Goal: Task Accomplishment & Management: Complete application form

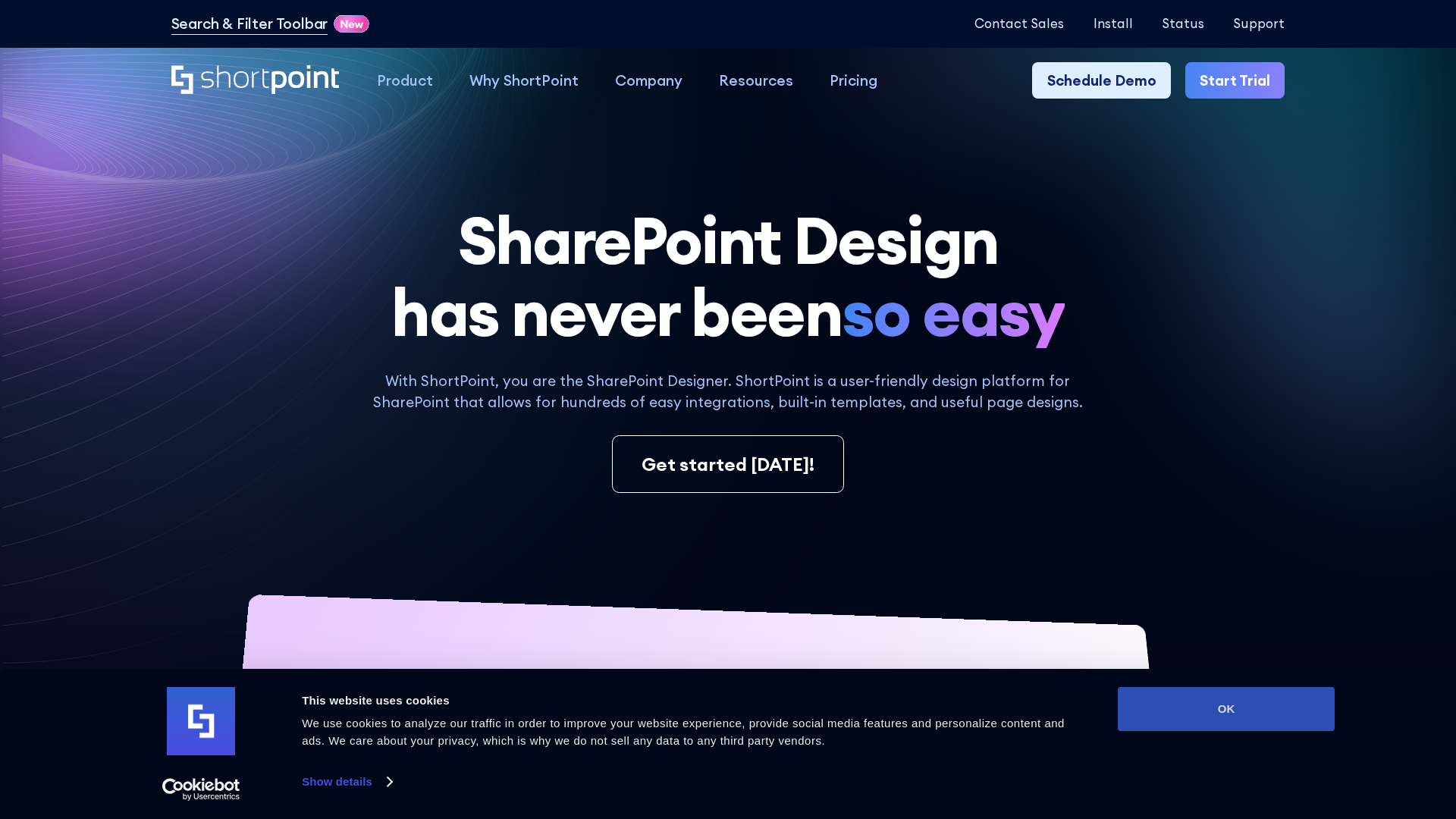
click at [1226, 709] on button "OK" at bounding box center [1226, 709] width 217 height 44
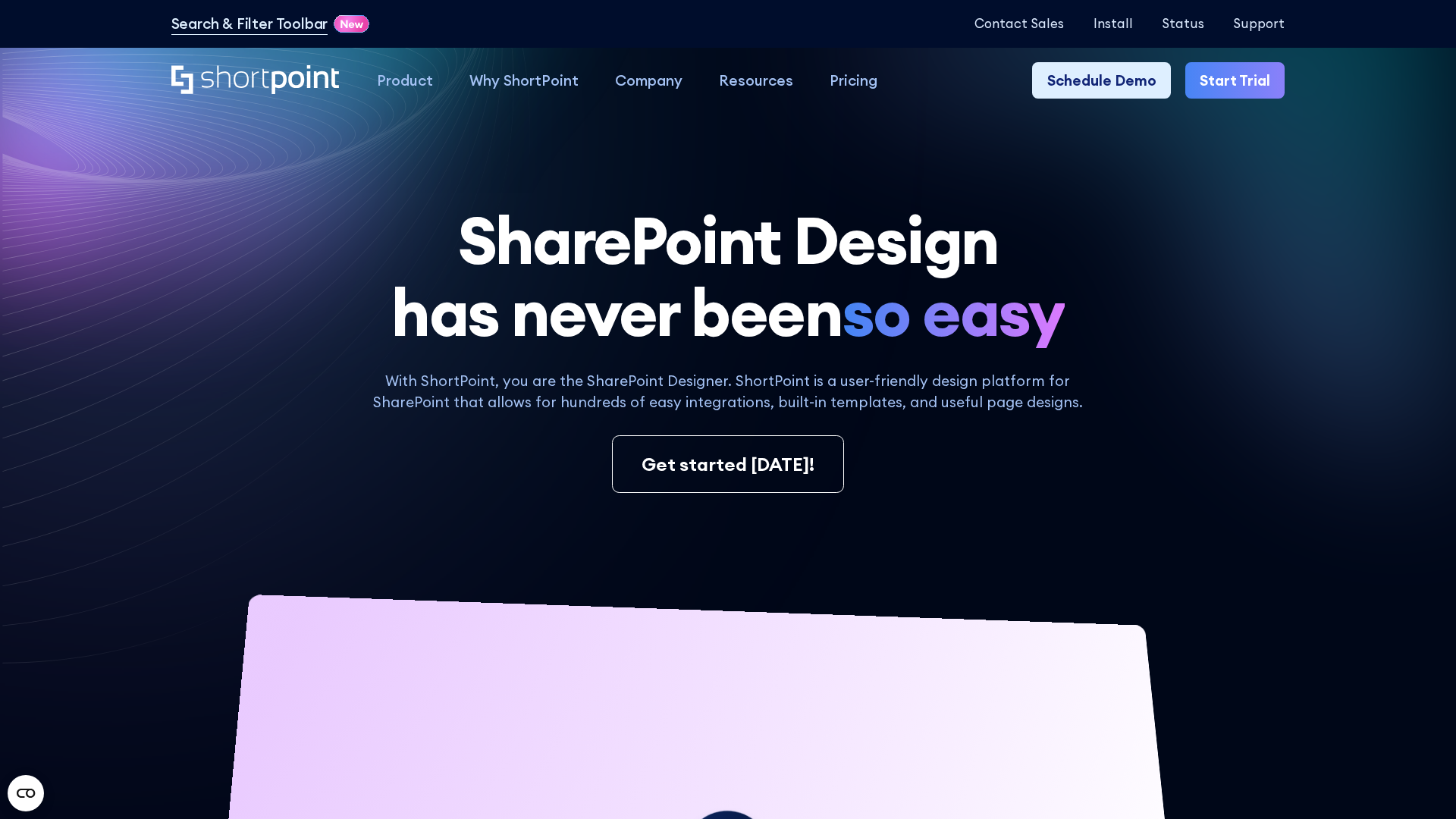
click at [1236, 80] on link "Start Trial" at bounding box center [1235, 80] width 99 height 36
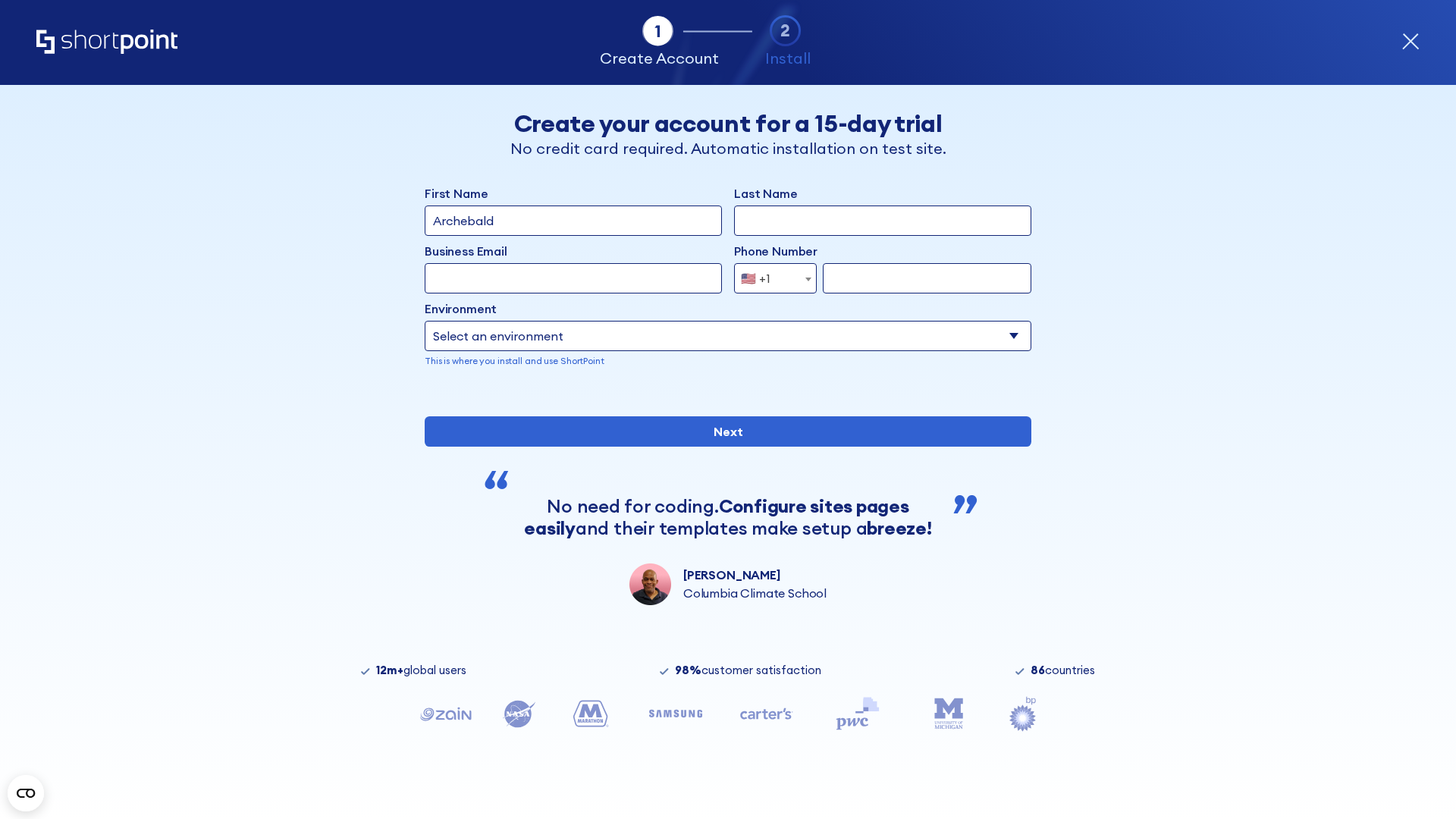
type input "Archebald"
type input "Berkuskv"
type input "2125556789"
select select "Microsoft 365"
type input "2125556789"
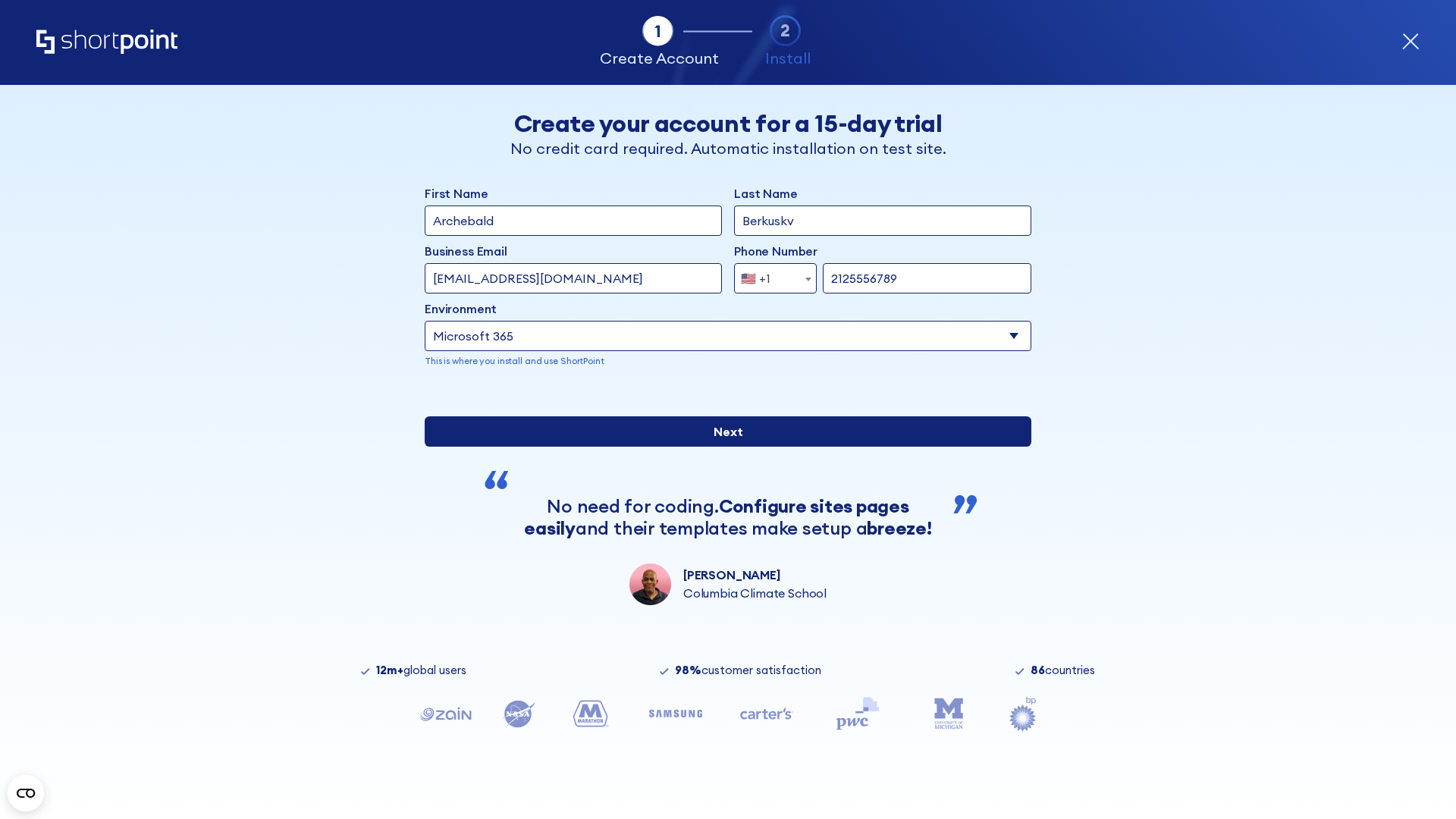
click at [728, 446] on input "Next" at bounding box center [728, 431] width 606 height 30
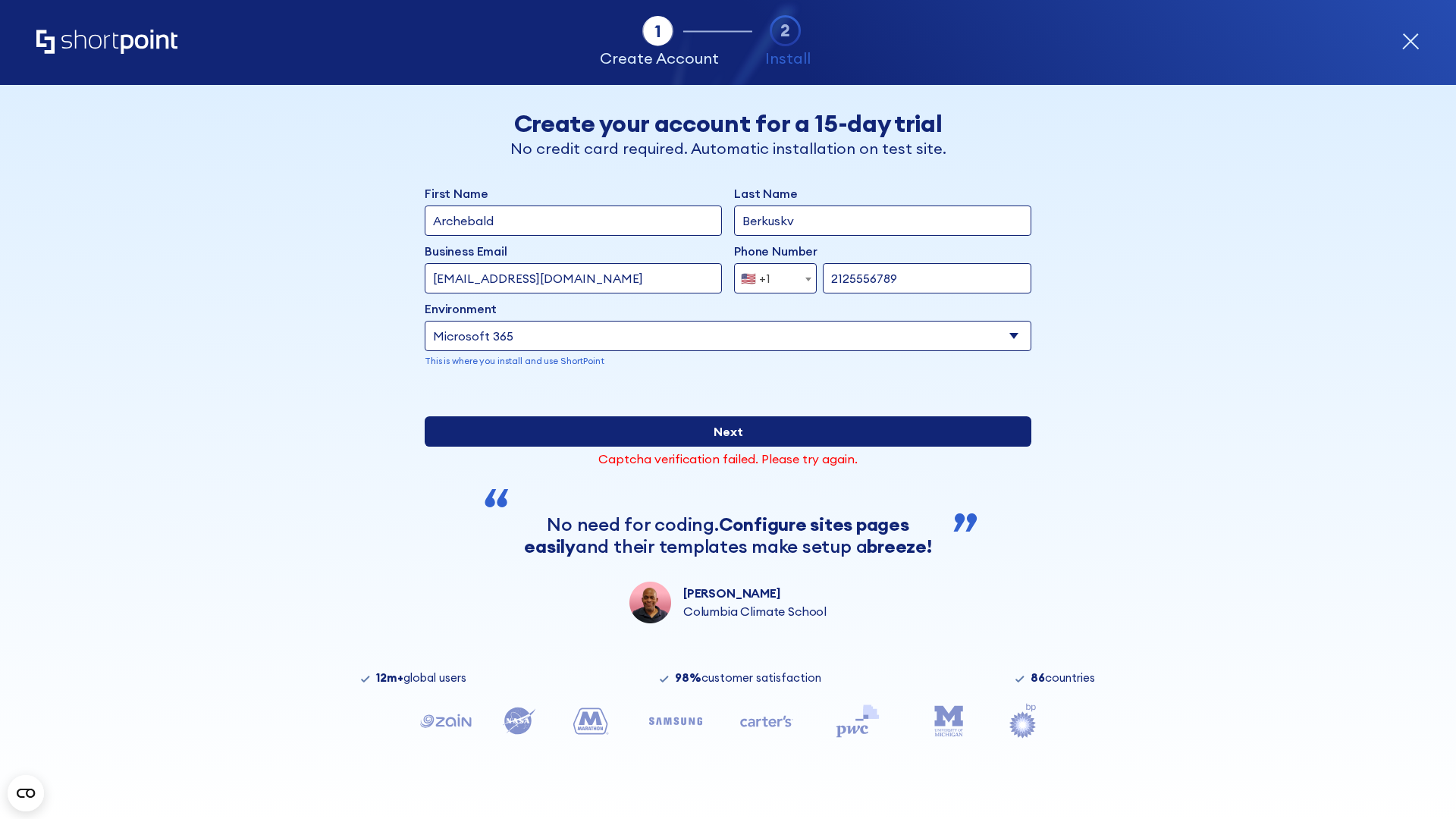
click at [728, 446] on input "Next" at bounding box center [728, 431] width 606 height 30
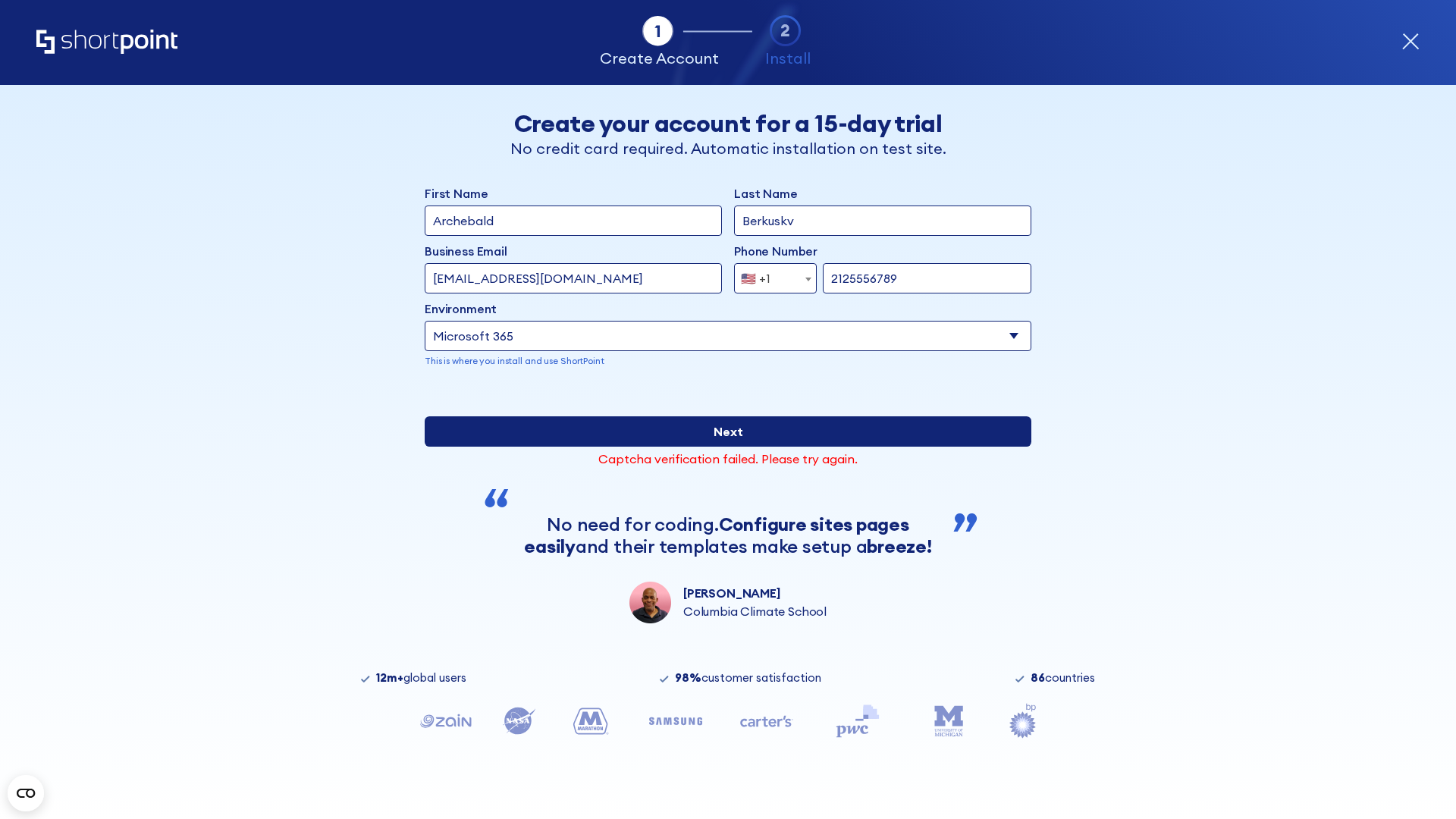
drag, startPoint x: 728, startPoint y: 482, endPoint x: 537, endPoint y: 550, distance: 202.7
click at [728, 446] on input "Next" at bounding box center [728, 431] width 606 height 30
type input "[EMAIL_ADDRESS][DOMAIN_NAME]"
click at [728, 446] on input "Next" at bounding box center [728, 431] width 606 height 30
